Goal: Register for event/course

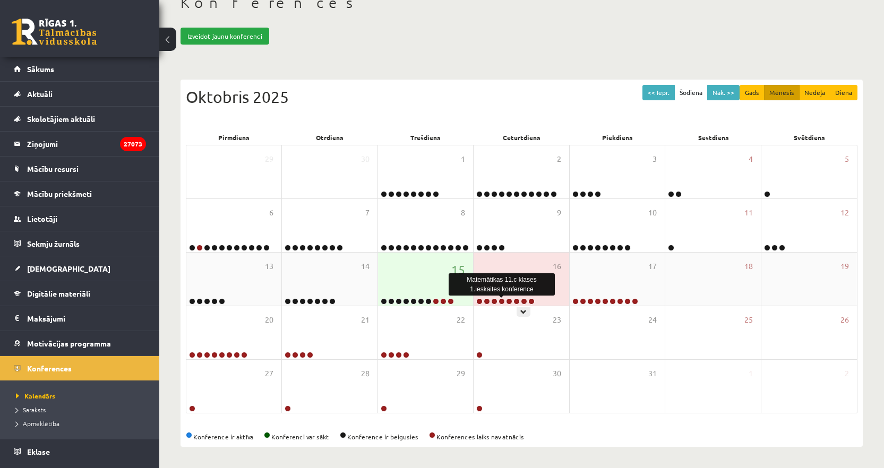
scroll to position [87, 0]
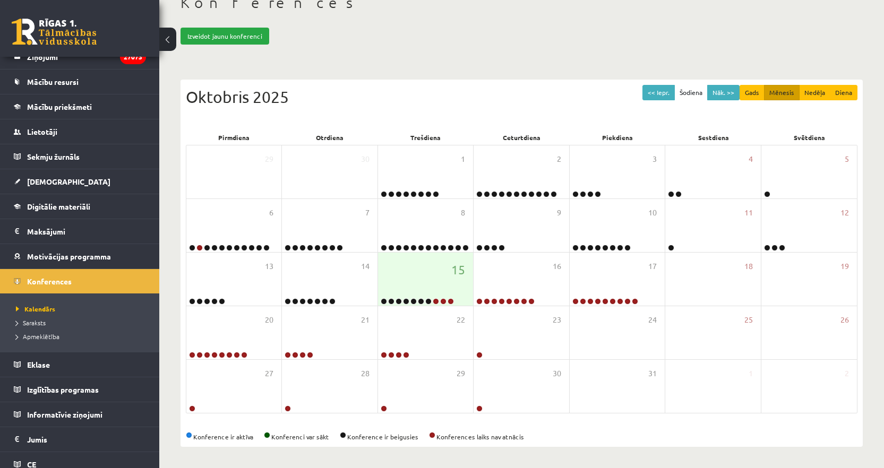
click at [398, 90] on div "Oktobris 2025" at bounding box center [521, 97] width 671 height 24
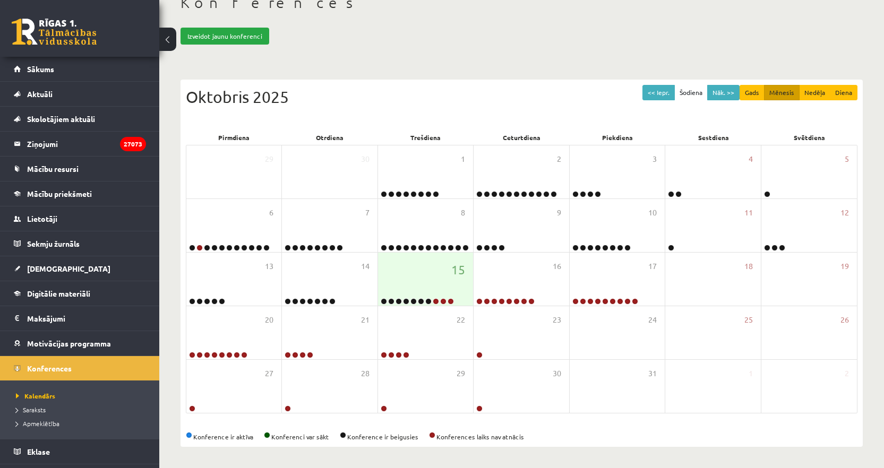
click at [338, 87] on div "Oktobris 2025" at bounding box center [521, 97] width 671 height 24
click at [381, 94] on div "Oktobris 2025" at bounding box center [521, 97] width 671 height 24
click at [427, 275] on div "15" at bounding box center [425, 279] width 95 height 53
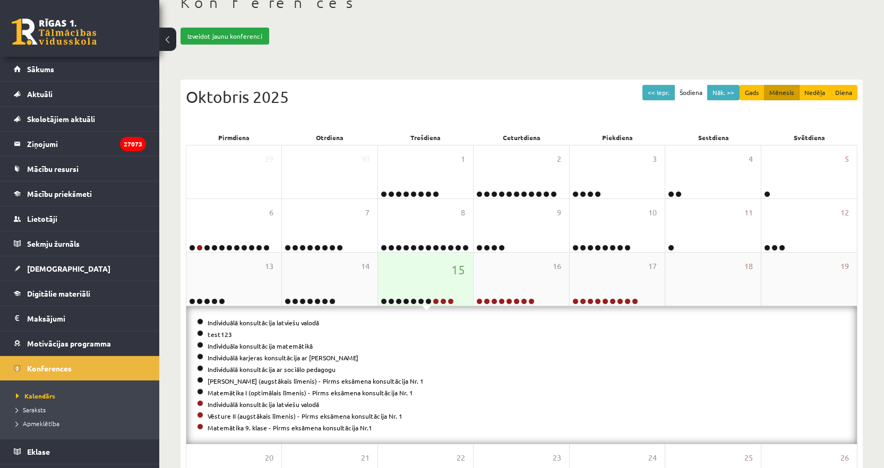
click at [427, 275] on div "15" at bounding box center [425, 279] width 95 height 53
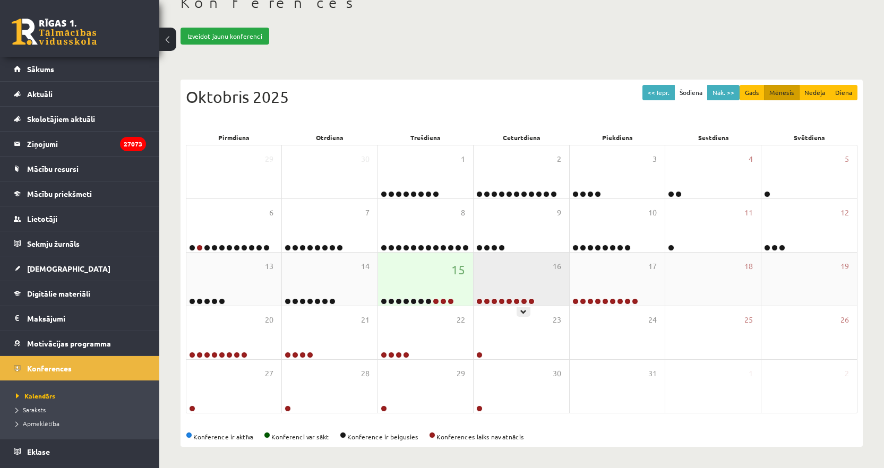
click at [517, 273] on div "16" at bounding box center [520, 279] width 95 height 53
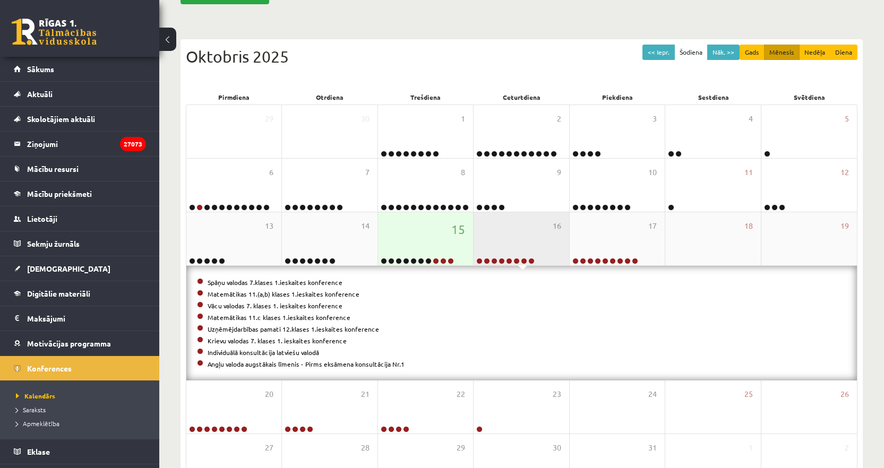
scroll to position [120, 0]
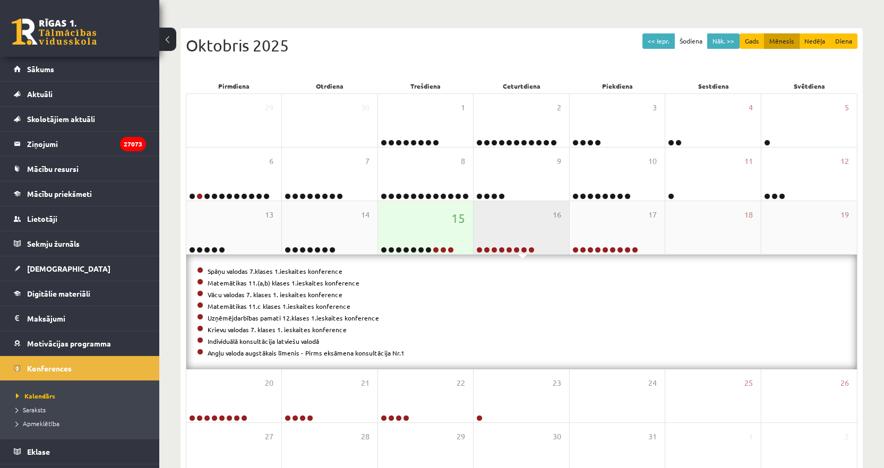
click at [520, 237] on div "16" at bounding box center [520, 227] width 95 height 53
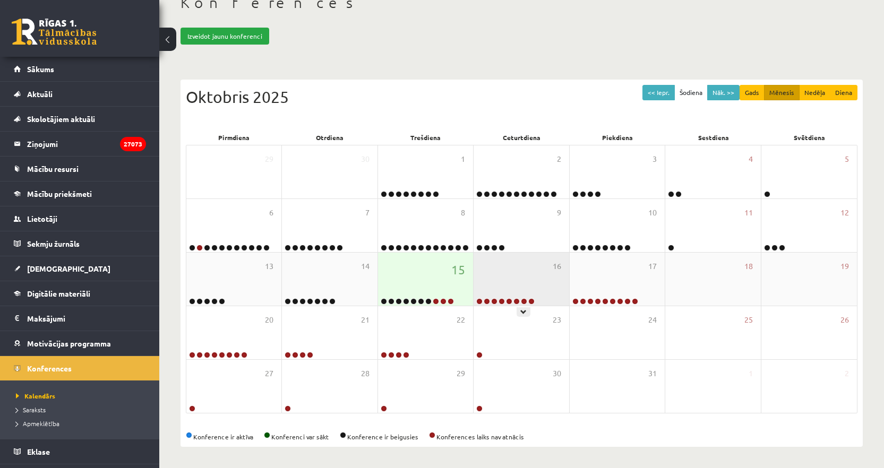
click at [511, 285] on div "16" at bounding box center [520, 279] width 95 height 53
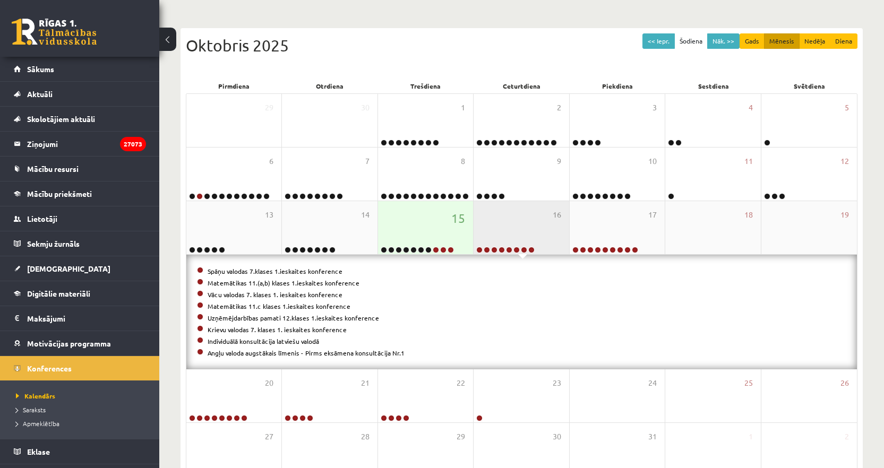
click at [515, 228] on div "16" at bounding box center [520, 227] width 95 height 53
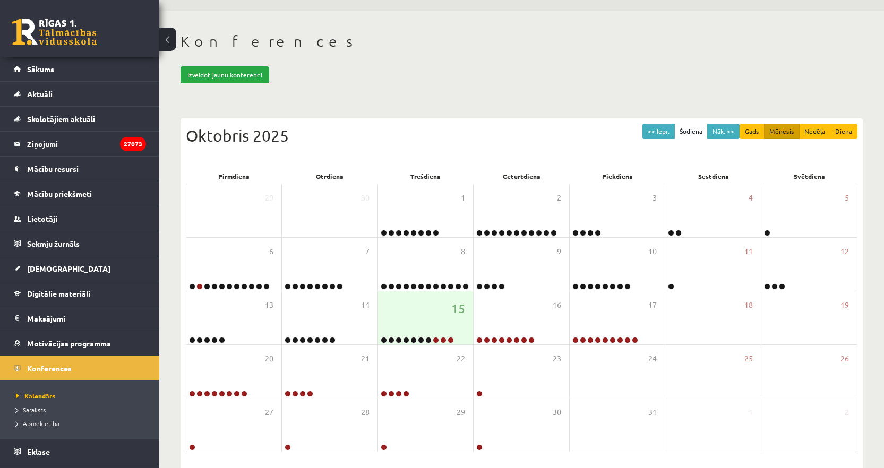
scroll to position [0, 0]
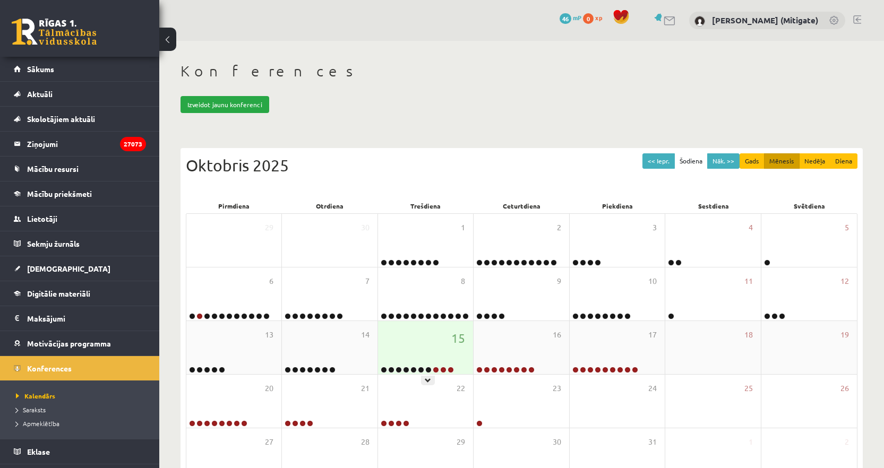
click at [435, 343] on div "15" at bounding box center [425, 347] width 95 height 53
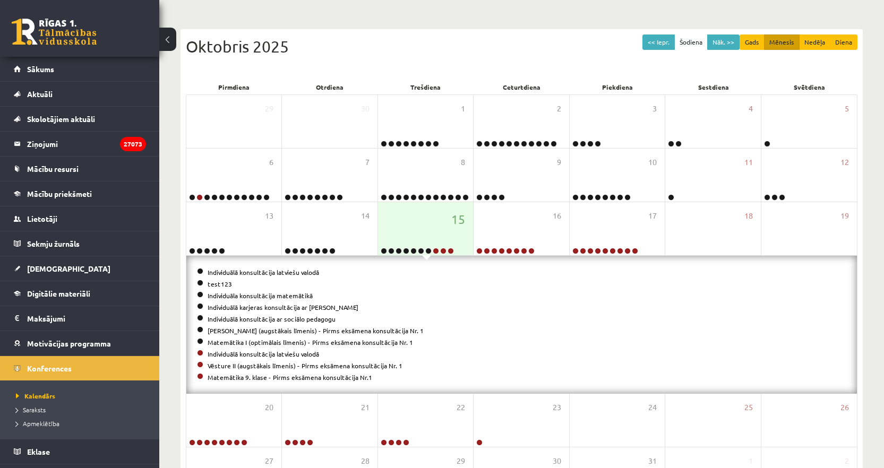
scroll to position [123, 0]
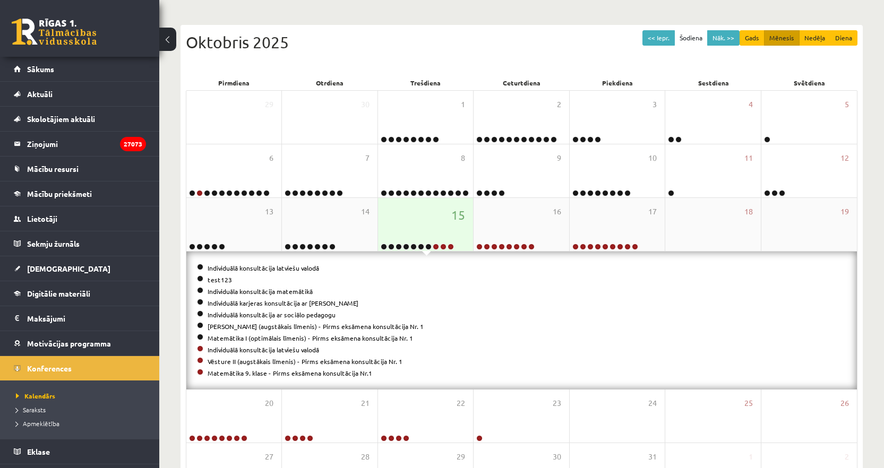
click at [435, 227] on div "15" at bounding box center [425, 224] width 95 height 53
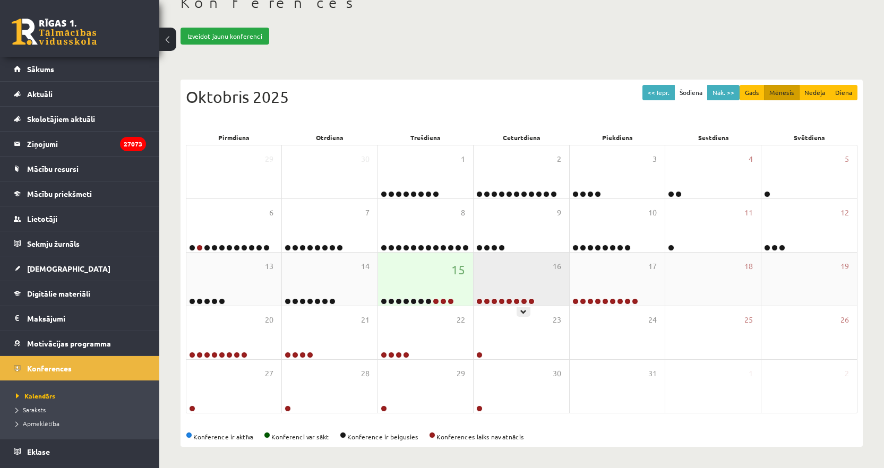
click at [534, 283] on div "16" at bounding box center [520, 279] width 95 height 53
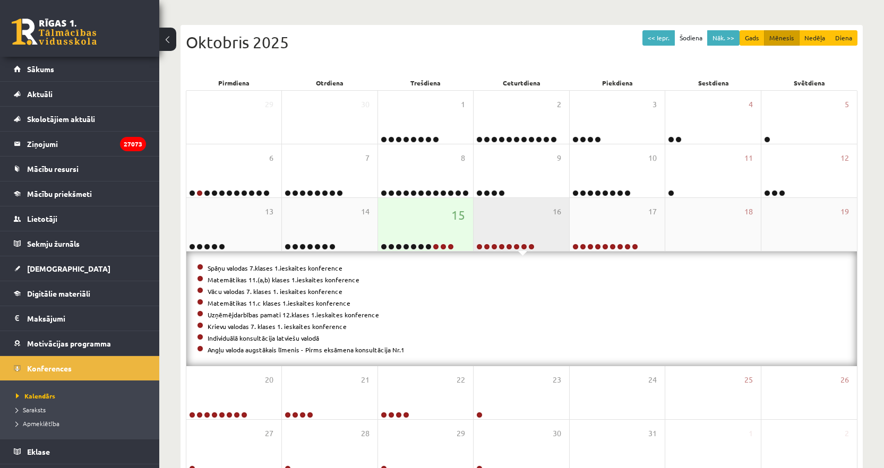
click at [524, 219] on div "16" at bounding box center [520, 224] width 95 height 53
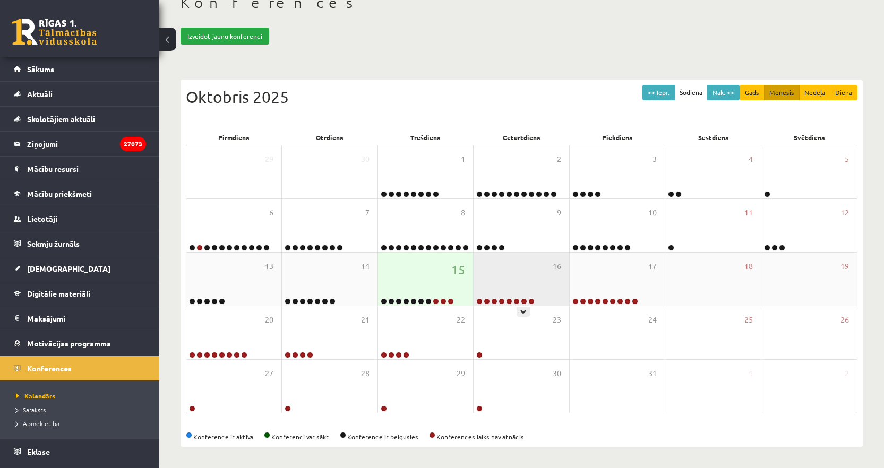
click at [520, 273] on div "16" at bounding box center [520, 279] width 95 height 53
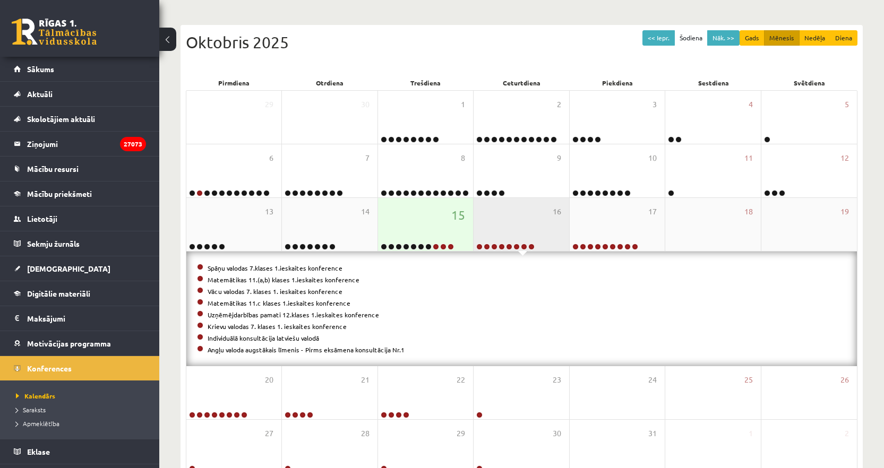
click at [502, 227] on div "16" at bounding box center [520, 224] width 95 height 53
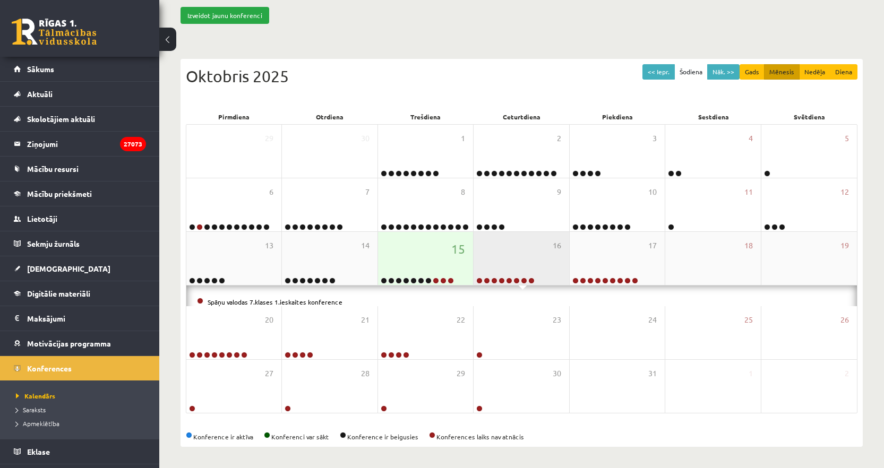
scroll to position [68, 0]
